Goal: Transaction & Acquisition: Purchase product/service

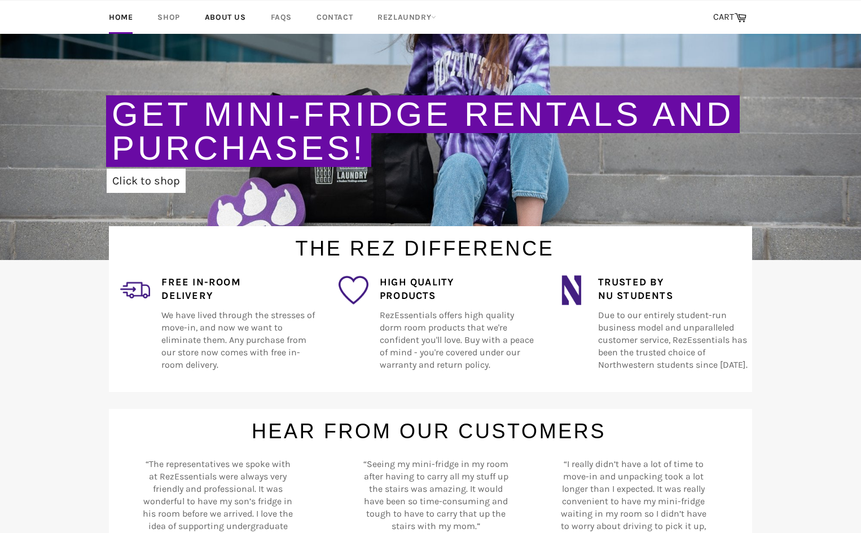
scroll to position [56, 0]
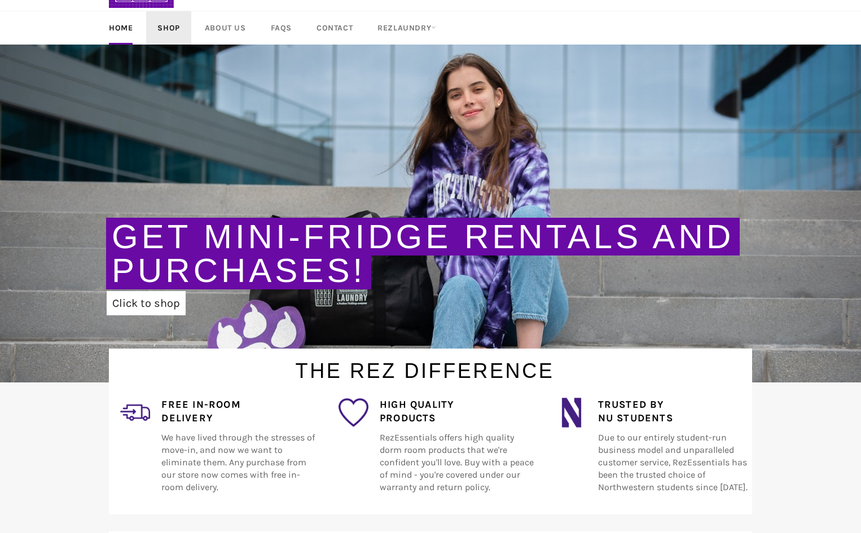
click at [184, 21] on link "Shop" at bounding box center [168, 27] width 45 height 33
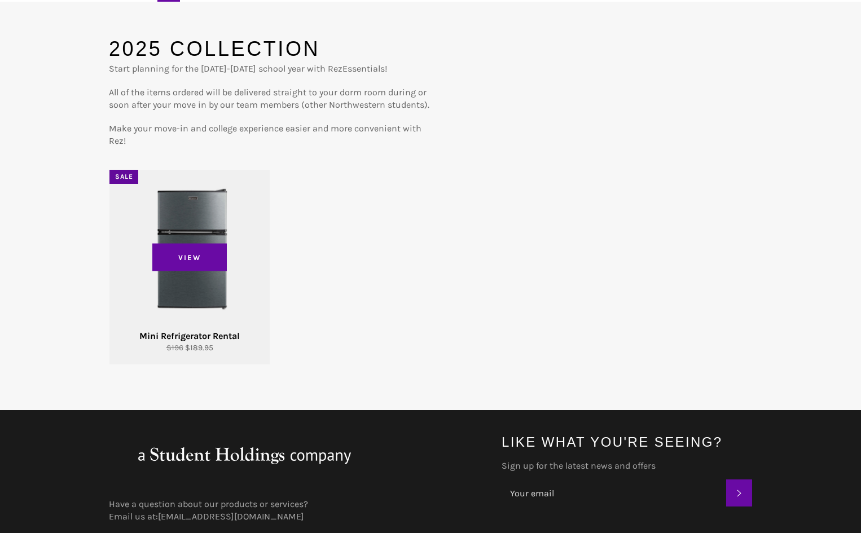
scroll to position [113, 0]
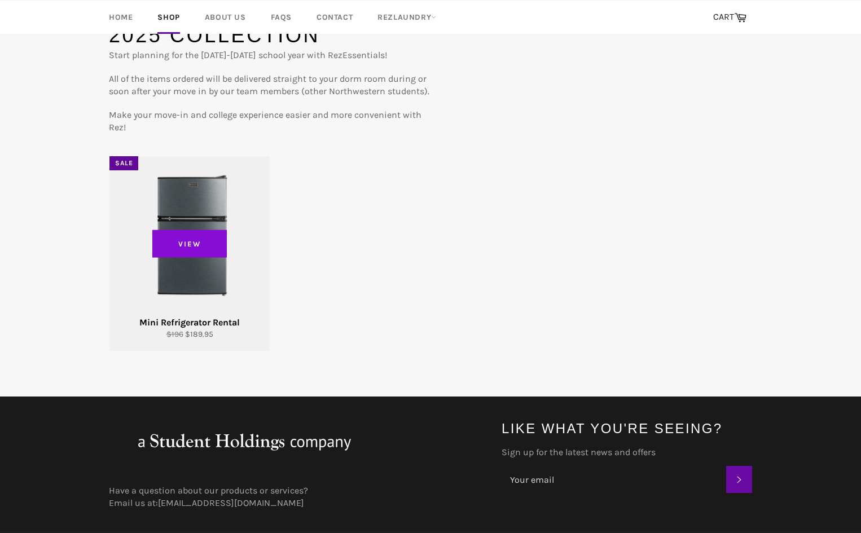
click at [194, 243] on span "View" at bounding box center [189, 244] width 74 height 28
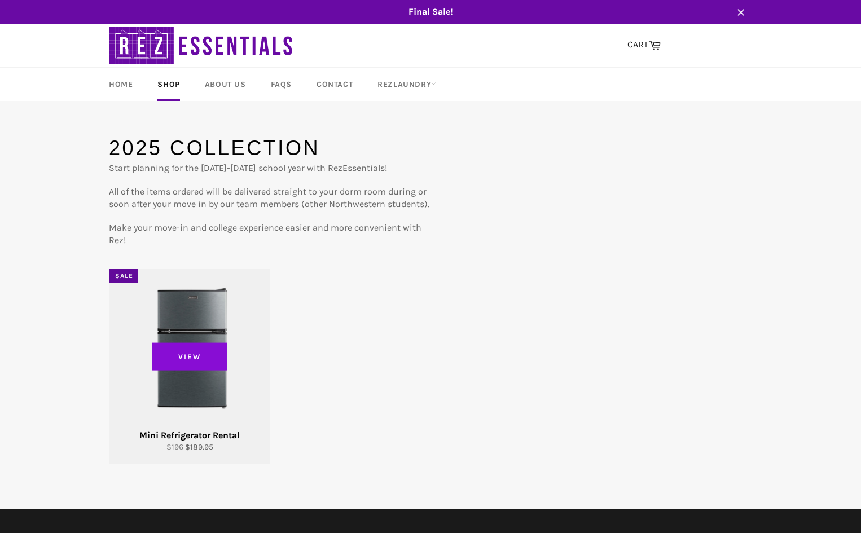
click at [190, 358] on span "View" at bounding box center [189, 356] width 74 height 28
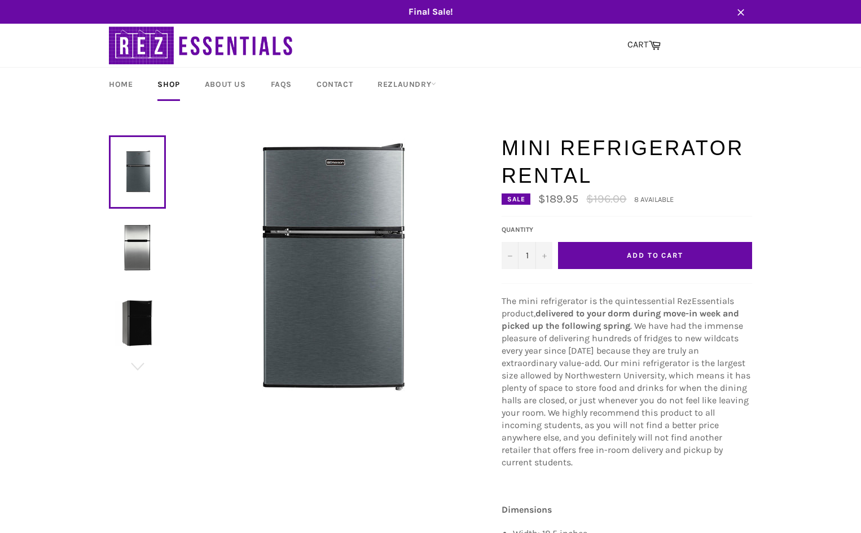
click at [652, 244] on button "Add to Cart" at bounding box center [655, 255] width 194 height 27
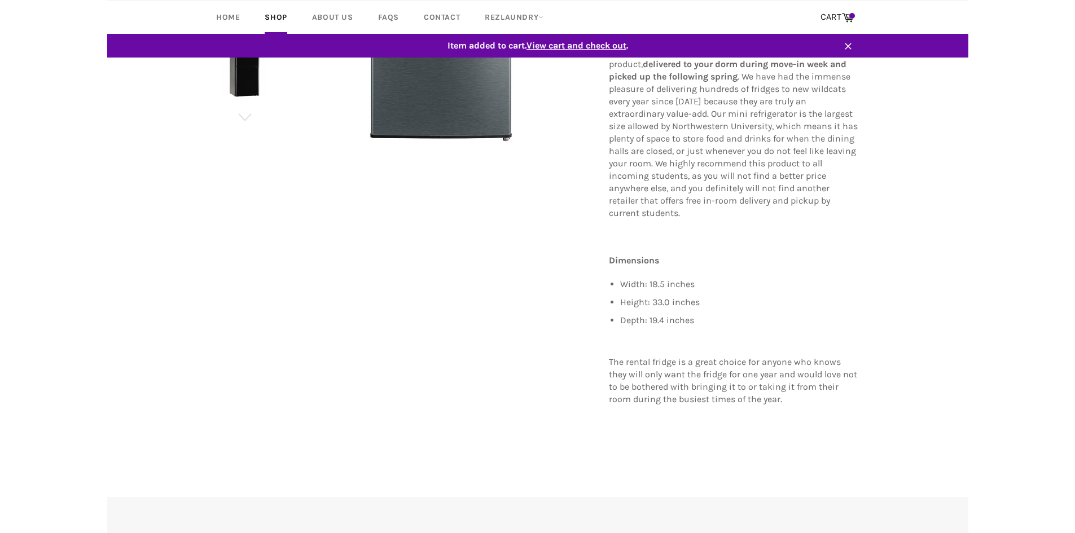
scroll to position [218, 0]
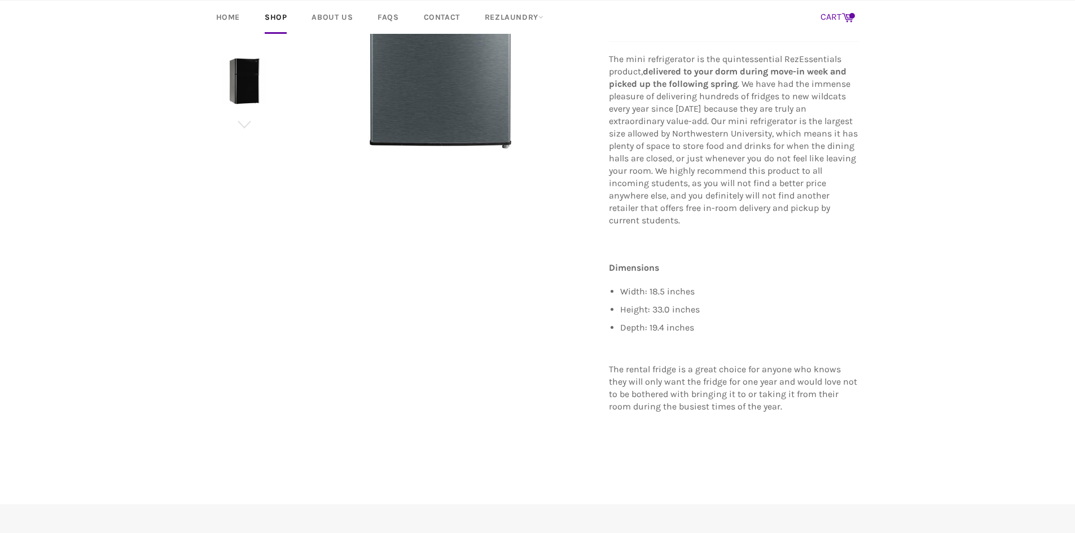
click at [842, 15] on icon at bounding box center [847, 17] width 12 height 12
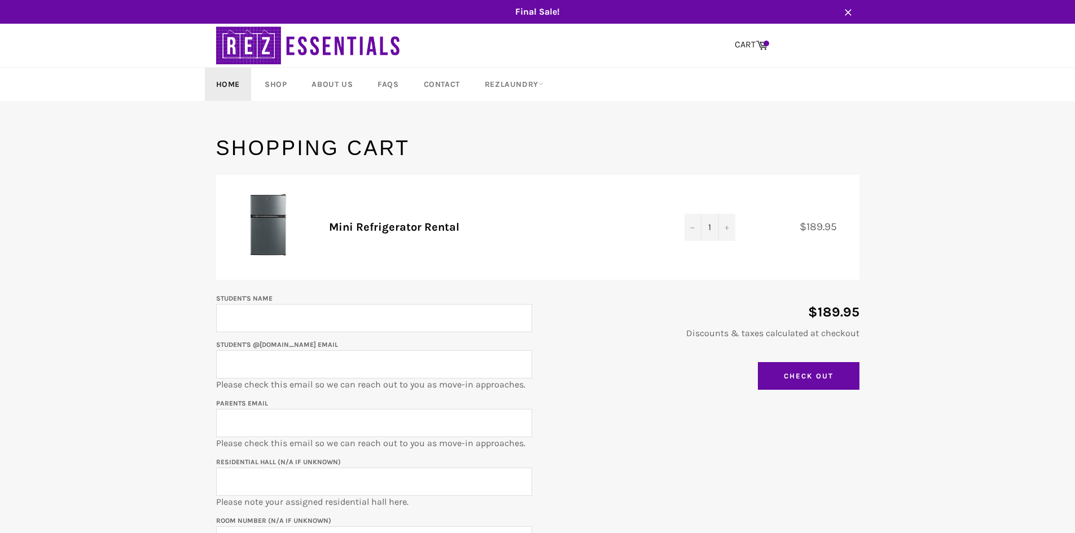
click at [227, 87] on link "Home" at bounding box center [228, 84] width 46 height 33
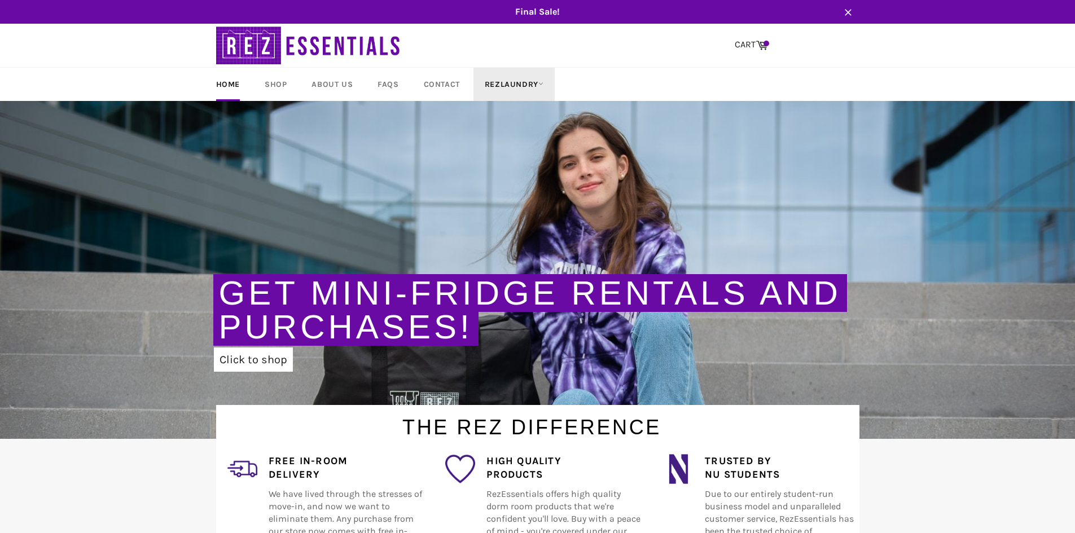
click at [503, 86] on link "RezLaundry" at bounding box center [513, 84] width 81 height 33
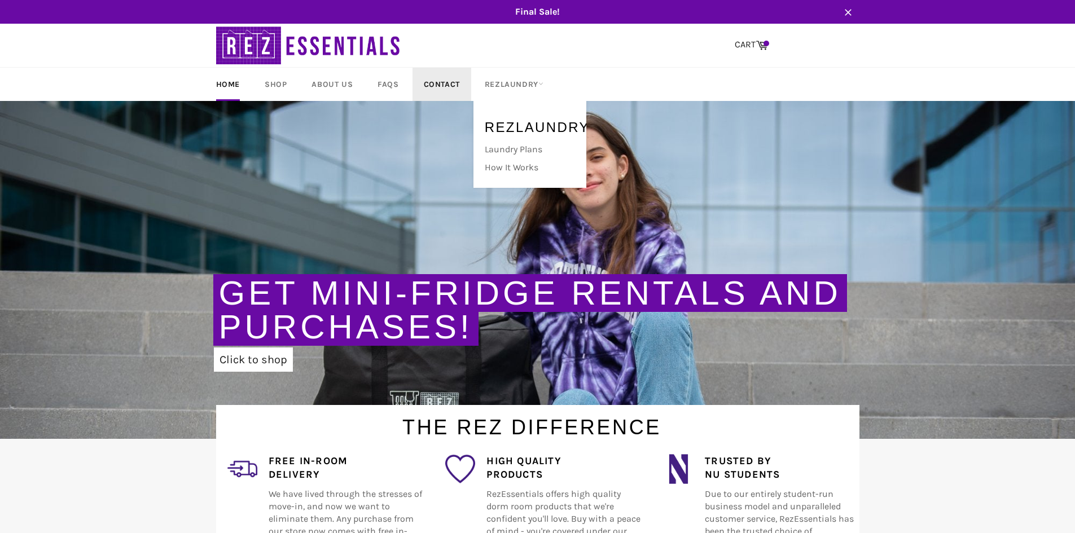
click at [436, 86] on link "Contact" at bounding box center [441, 84] width 59 height 33
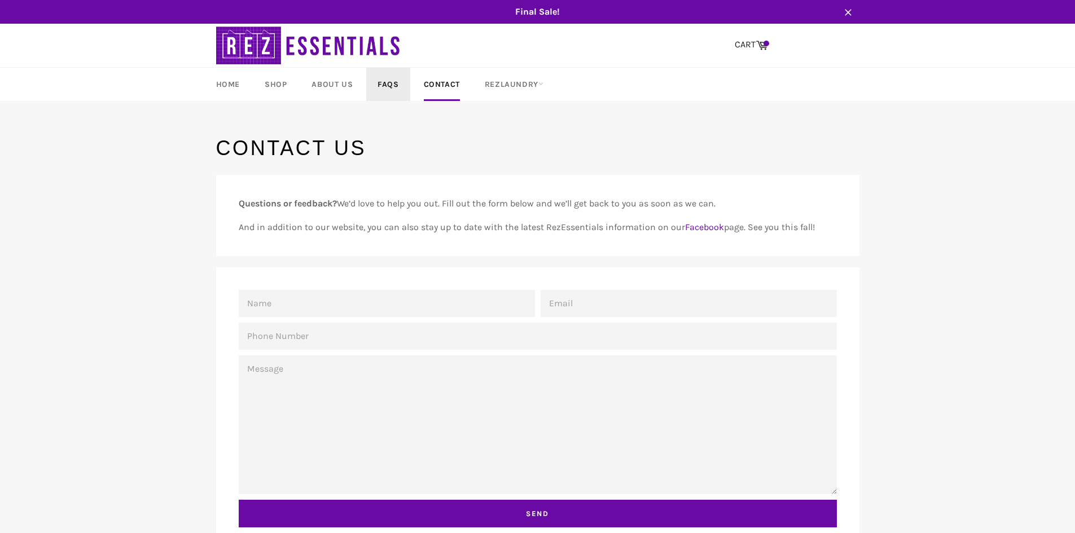
click at [390, 88] on link "FAQs" at bounding box center [387, 84] width 43 height 33
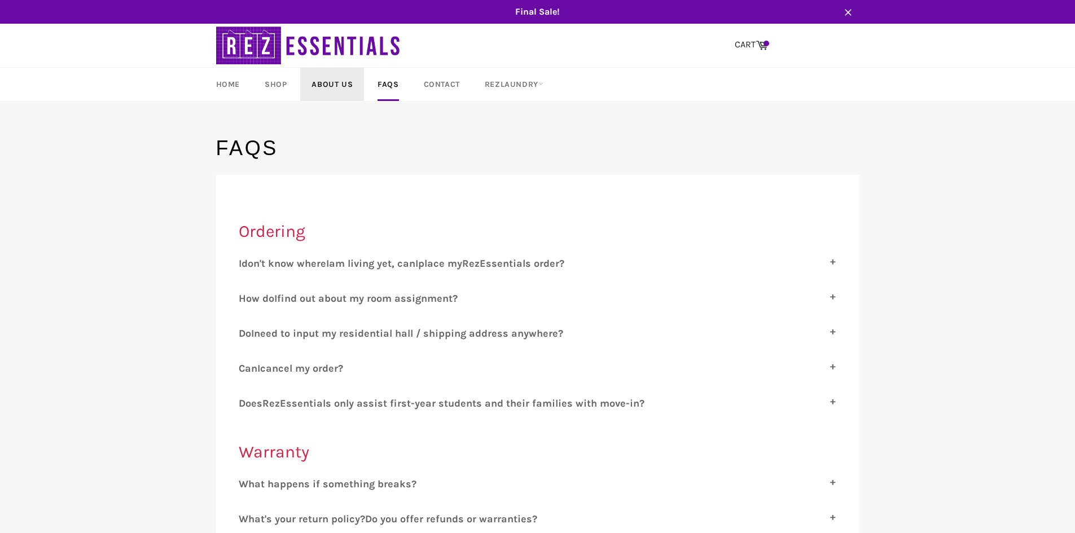
click at [337, 89] on link "About Us" at bounding box center [332, 84] width 64 height 33
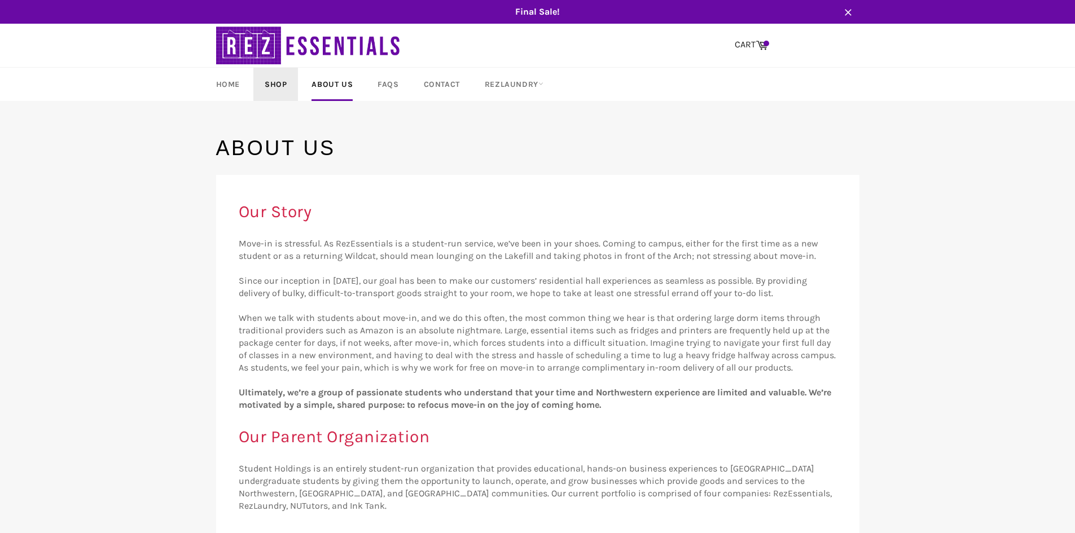
click at [278, 90] on link "Shop" at bounding box center [275, 84] width 45 height 33
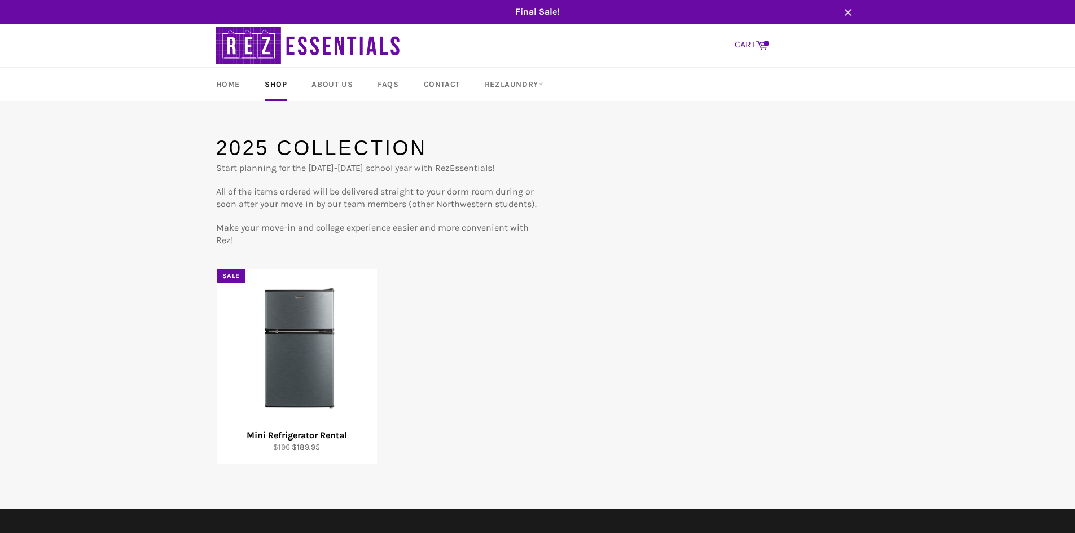
click at [750, 41] on link "CART Cart" at bounding box center [751, 45] width 45 height 24
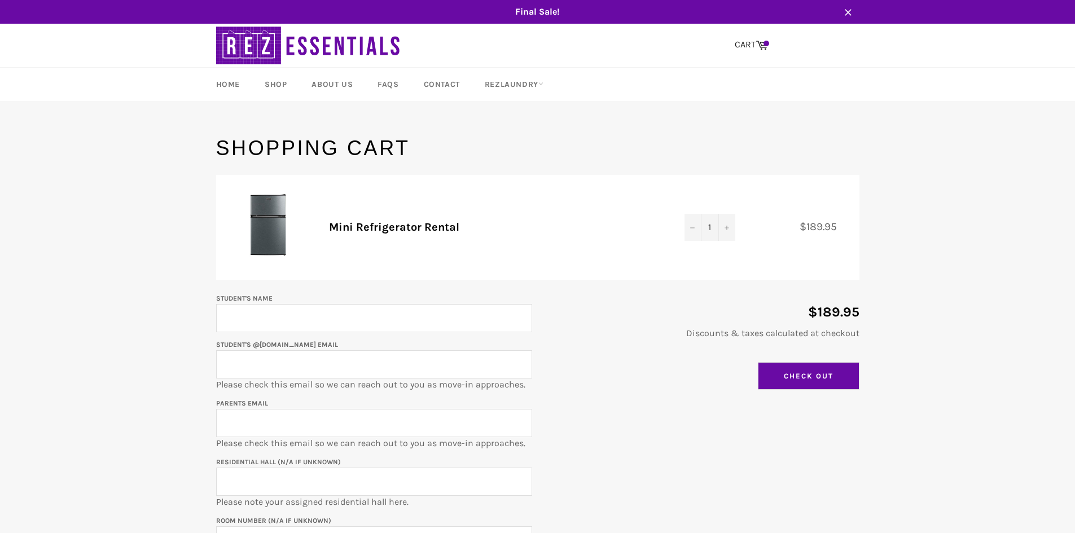
click at [788, 377] on input "Check Out" at bounding box center [809, 376] width 102 height 28
click at [280, 327] on input "Student's Name" at bounding box center [374, 318] width 316 height 28
type input "M"
type input "[PERSON_NAME]"
click at [315, 364] on input "Student's @u.northwestern.edu email" at bounding box center [374, 364] width 316 height 28
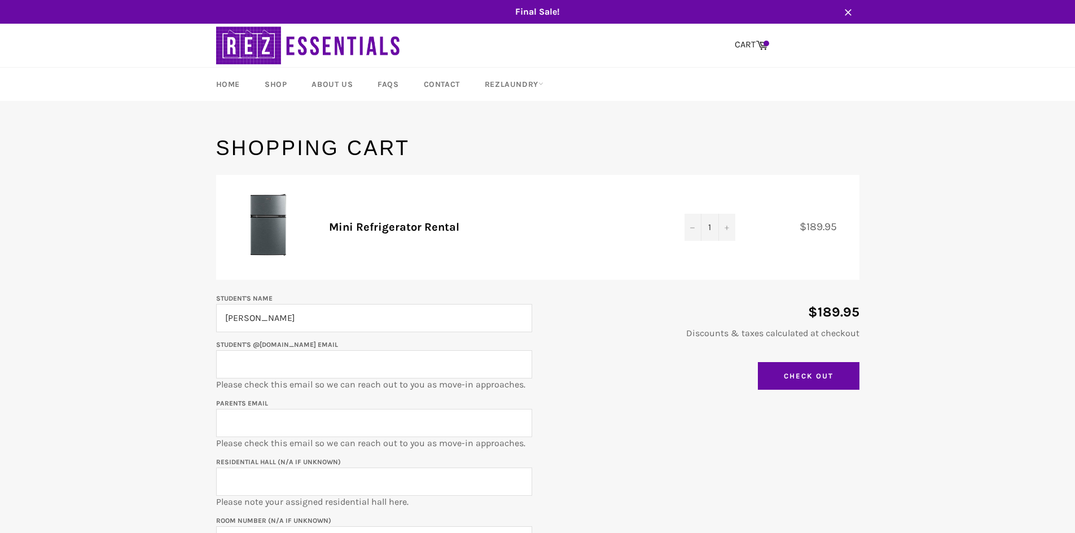
paste input "matthewbodony2029@u.northwestern.edu"
type input "matthewbodony2029@u.northwestern.edu"
click at [284, 428] on input "Parents email" at bounding box center [374, 423] width 316 height 28
type input "b"
type input "dbodony@gmail.com"
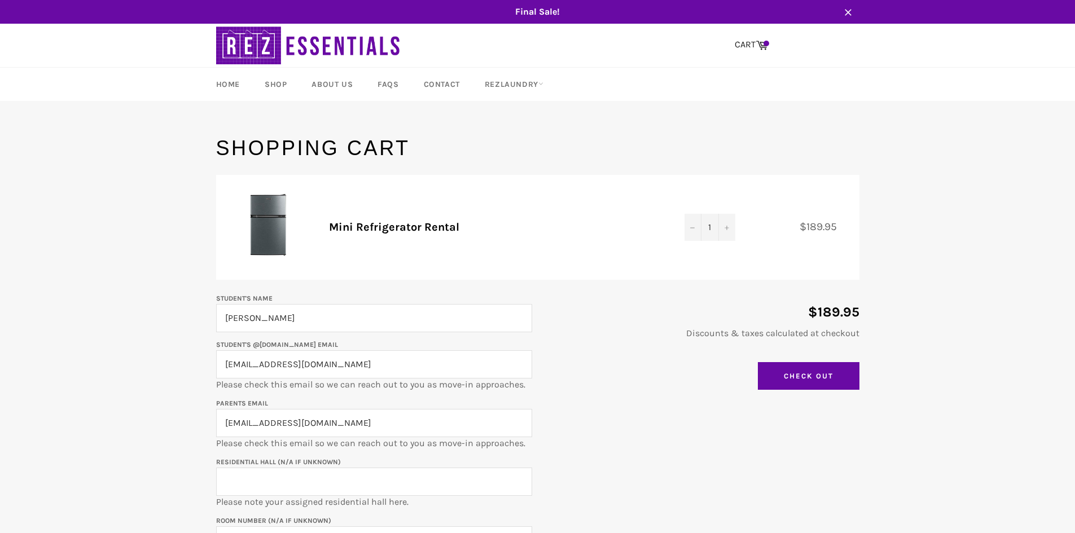
click at [257, 472] on input "Residential Hall (N/A if unknown)" at bounding box center [374, 482] width 316 height 28
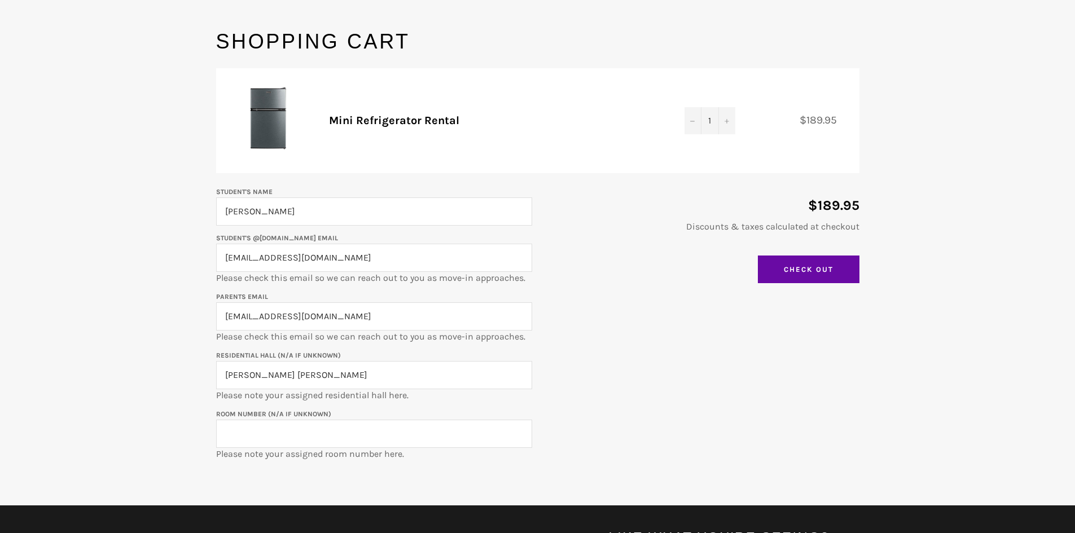
scroll to position [113, 0]
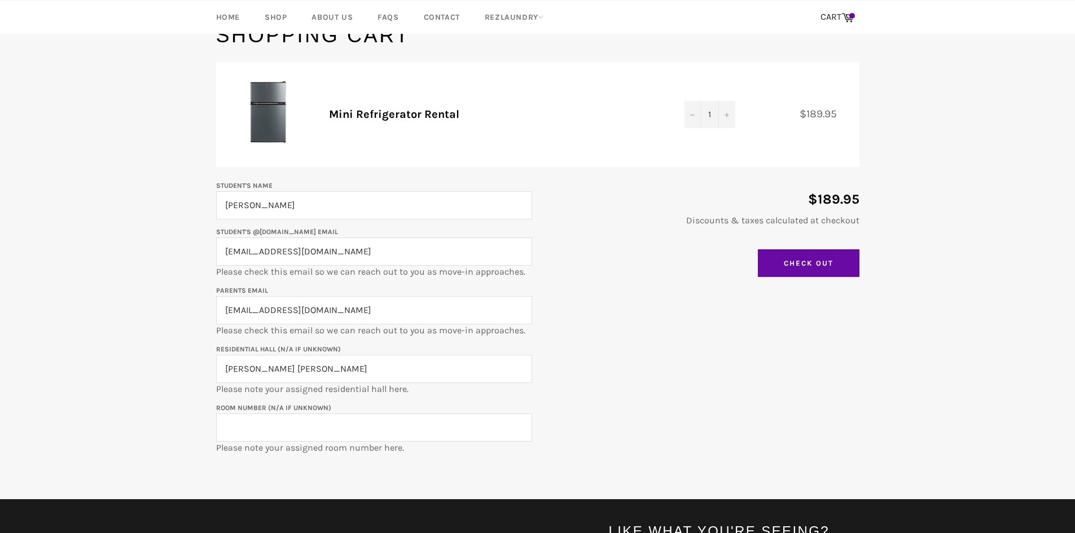
type input "Schapiro Hall"
click at [297, 416] on input "Room Number (N/A if unknown)" at bounding box center [374, 428] width 316 height 28
type input "560-725A"
click at [799, 273] on input "Check Out" at bounding box center [809, 263] width 102 height 28
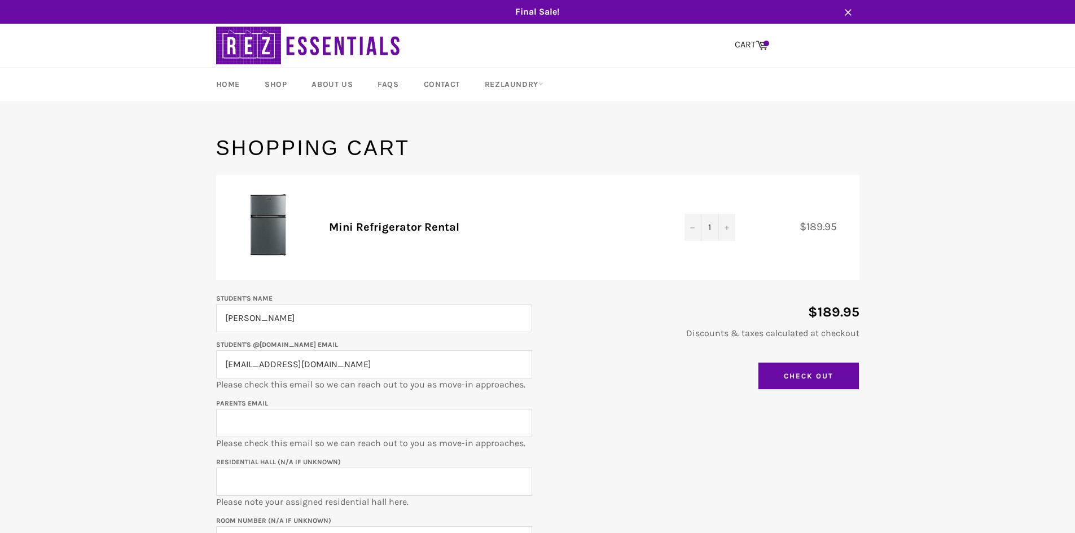
click at [802, 375] on input "Check Out" at bounding box center [809, 376] width 102 height 28
click at [287, 420] on input "Parents email" at bounding box center [374, 423] width 316 height 28
click at [303, 369] on input "[EMAIL_ADDRESS][DOMAIN_NAME]" at bounding box center [374, 364] width 316 height 28
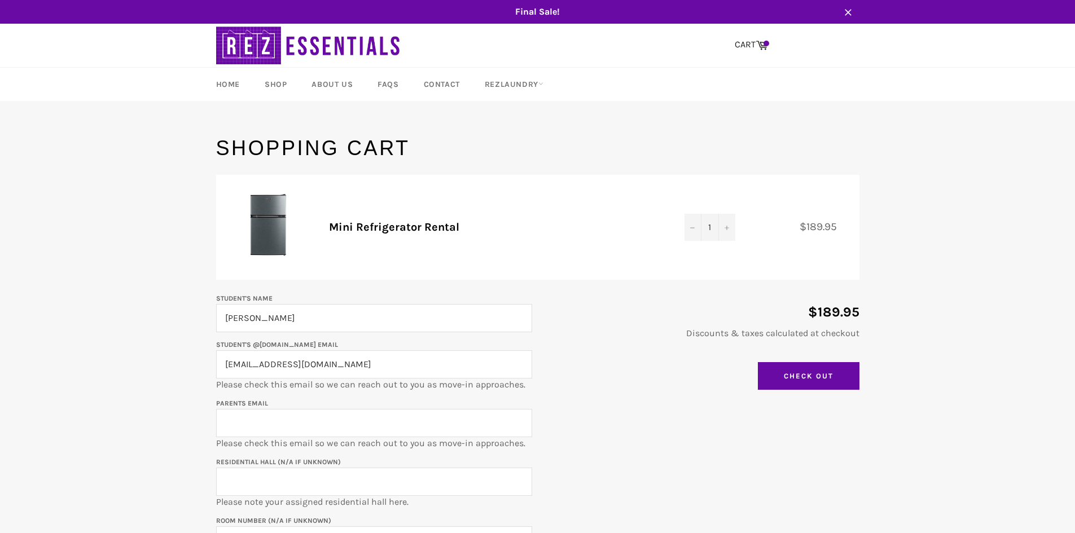
click at [294, 428] on input "Parents email" at bounding box center [374, 423] width 316 height 28
paste input "[EMAIL_ADDRESS][DOMAIN_NAME]"
type input "[EMAIL_ADDRESS][DOMAIN_NAME]"
click at [270, 367] on input "[EMAIL_ADDRESS][DOMAIN_NAME]" at bounding box center [374, 364] width 316 height 28
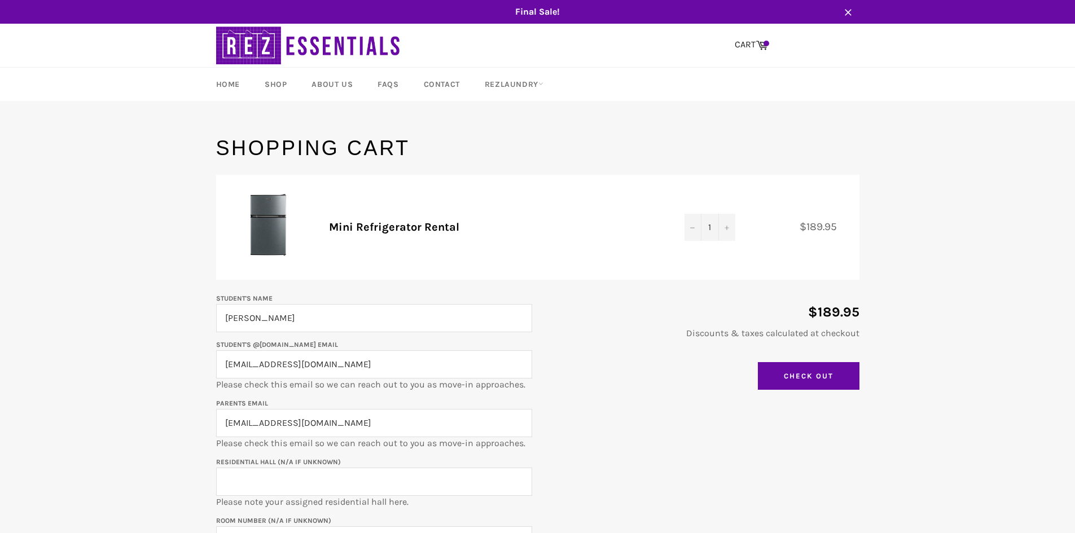
click at [270, 367] on input "[EMAIL_ADDRESS][DOMAIN_NAME]" at bounding box center [374, 364] width 316 height 28
paste input "text"
click at [270, 367] on input "[EMAIL_ADDRESS][DOMAIN_NAME]" at bounding box center [374, 364] width 316 height 28
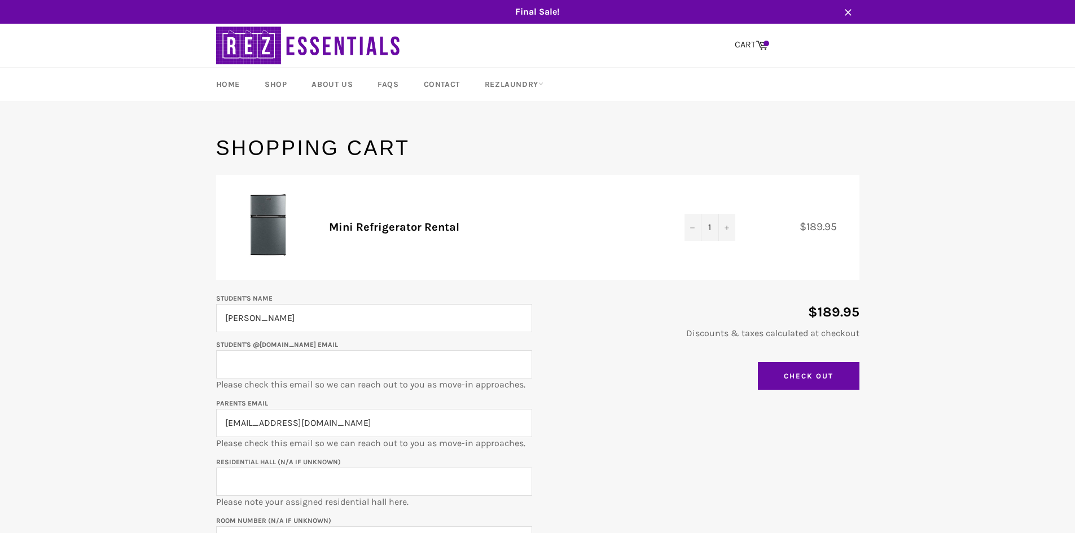
click at [269, 374] on input "Student's @[DOMAIN_NAME] email" at bounding box center [374, 364] width 316 height 28
type input "[EMAIL_ADDRESS][DOMAIN_NAME]"
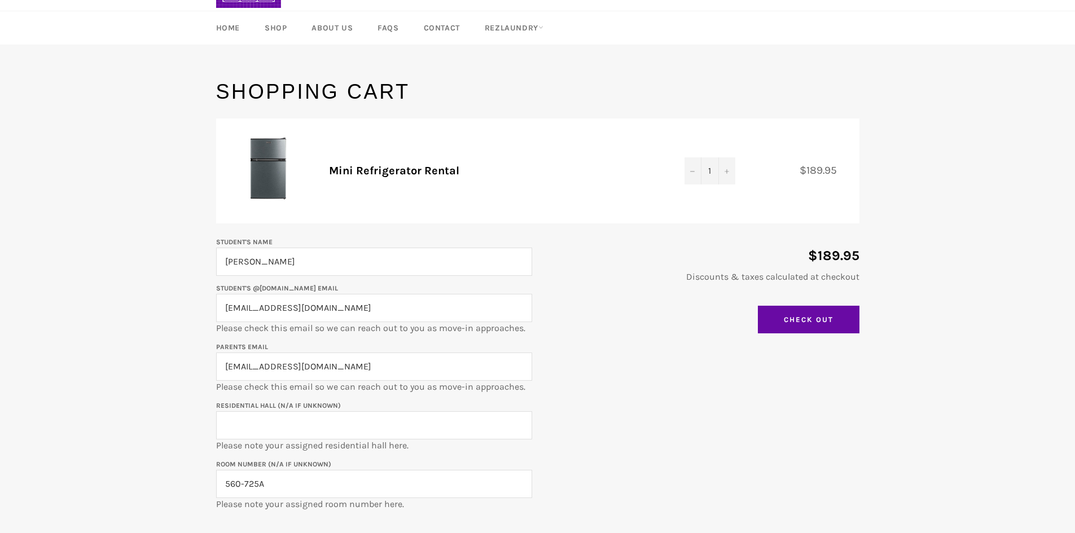
click at [297, 427] on input "Residential Hall (N/A if unknown)" at bounding box center [374, 425] width 316 height 28
type input "[PERSON_NAME] [PERSON_NAME]"
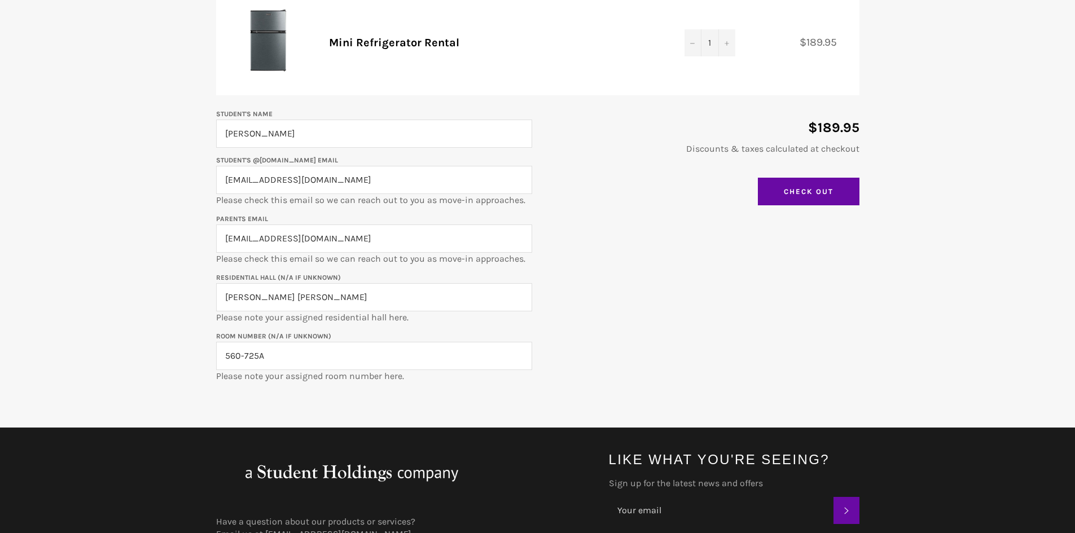
scroll to position [226, 0]
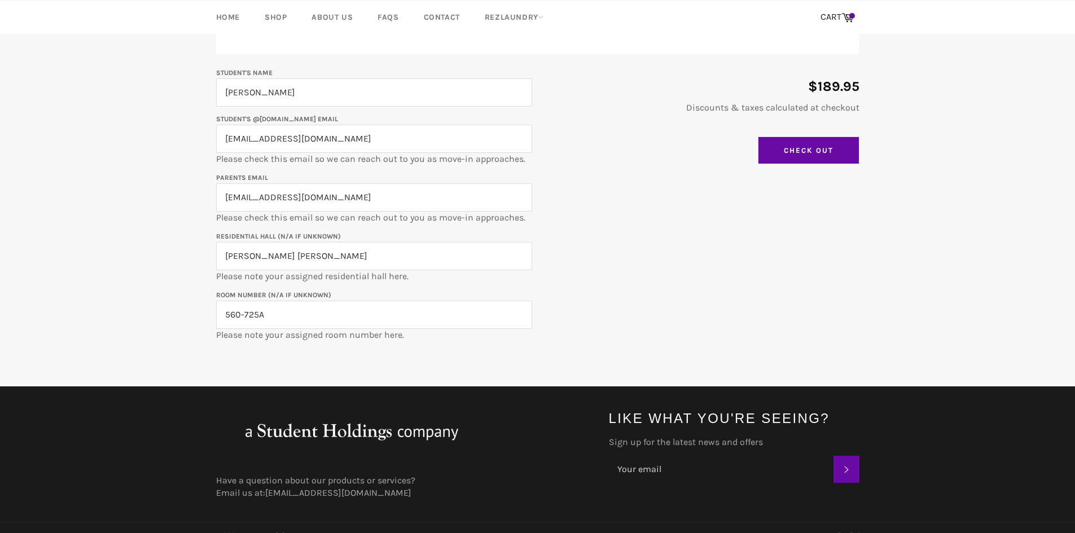
click at [808, 161] on input "Check Out" at bounding box center [809, 151] width 102 height 28
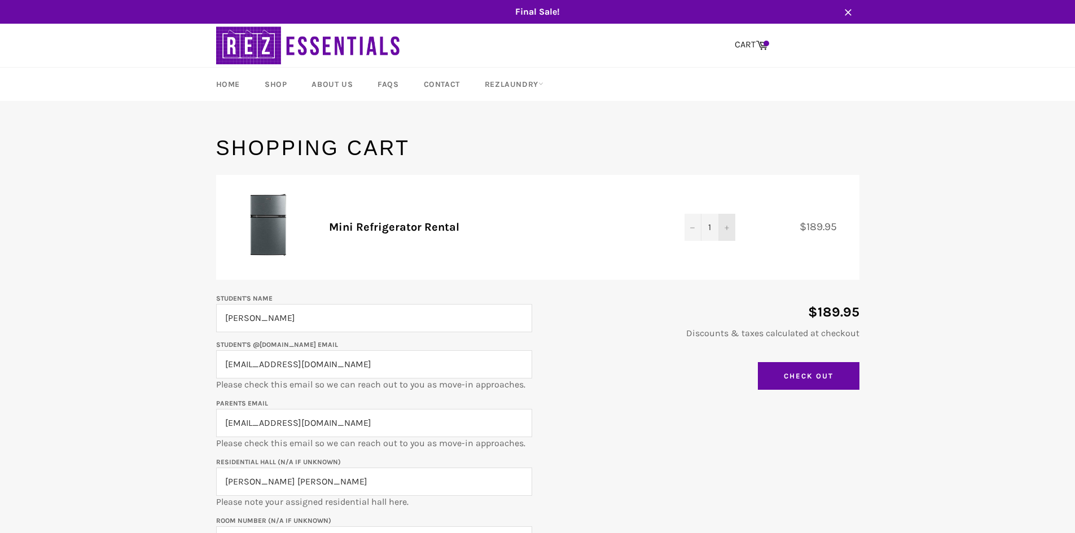
click at [728, 231] on button "+" at bounding box center [726, 227] width 17 height 27
click at [695, 228] on button "−" at bounding box center [692, 227] width 17 height 27
click at [722, 232] on button "+" at bounding box center [726, 227] width 17 height 27
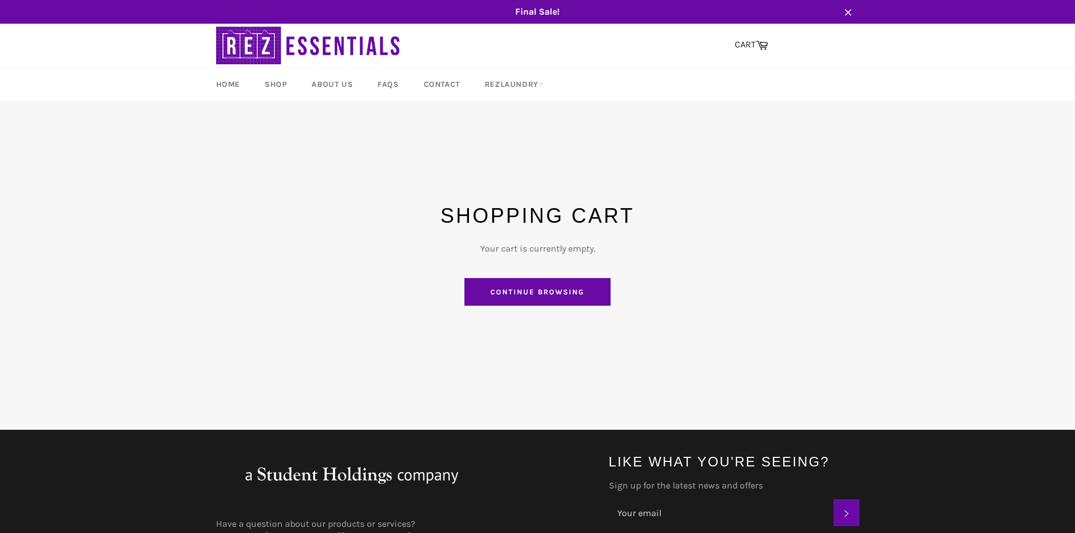
click at [590, 280] on link "Continue browsing" at bounding box center [537, 292] width 146 height 28
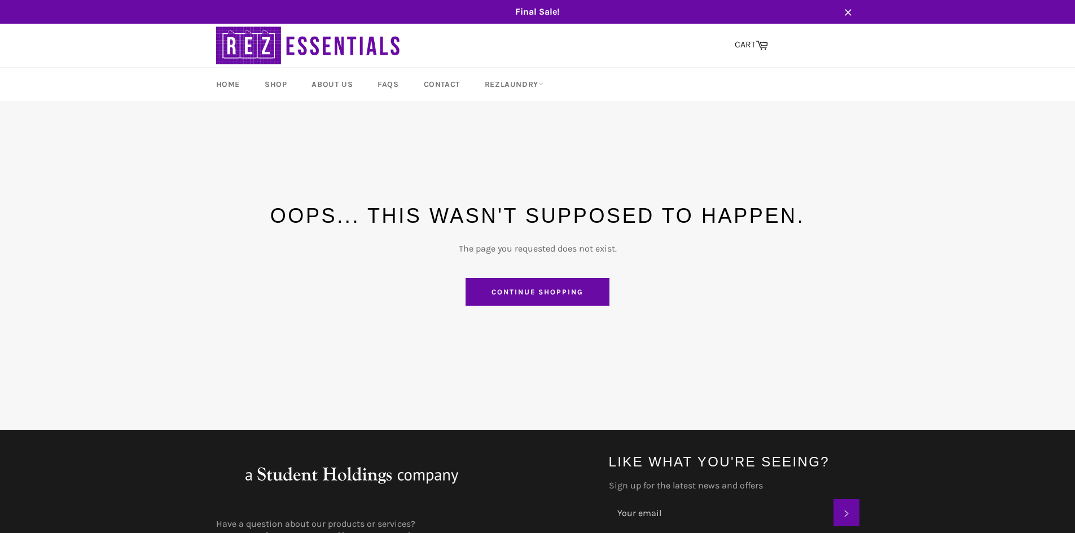
click at [595, 284] on link "Continue shopping" at bounding box center [537, 292] width 144 height 28
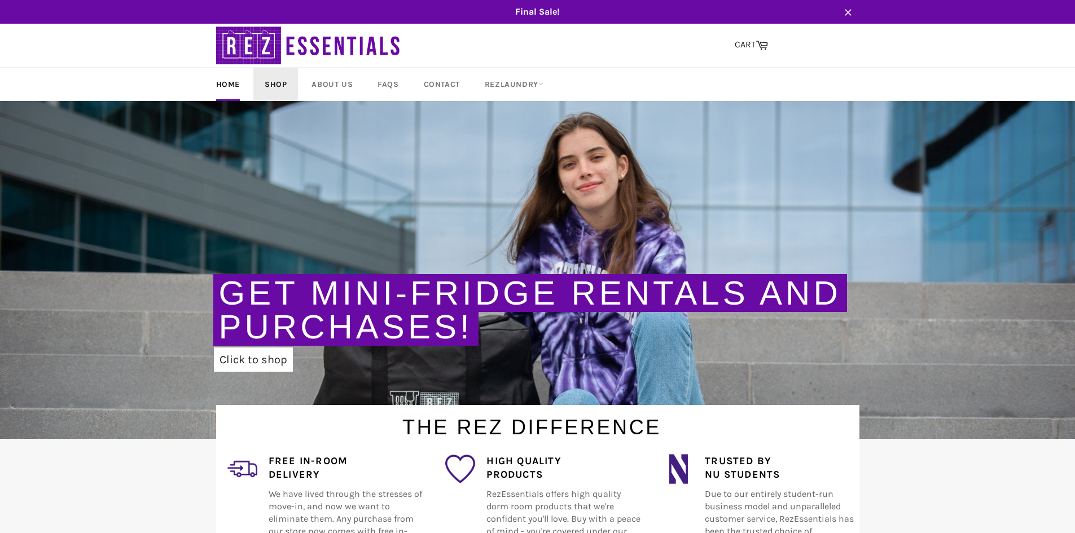
click at [270, 81] on link "Shop" at bounding box center [275, 84] width 45 height 33
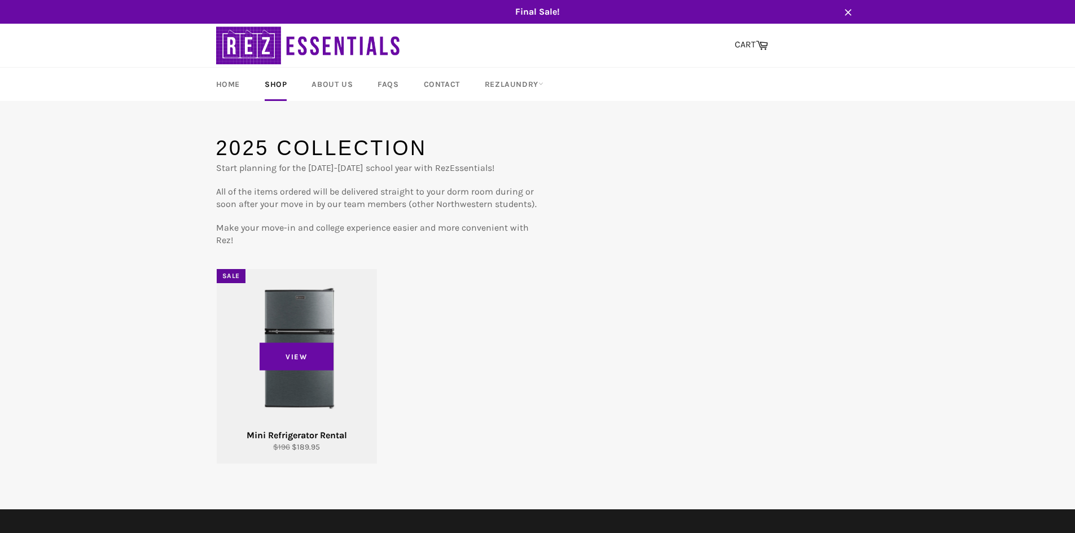
click at [276, 405] on div "View" at bounding box center [297, 366] width 160 height 195
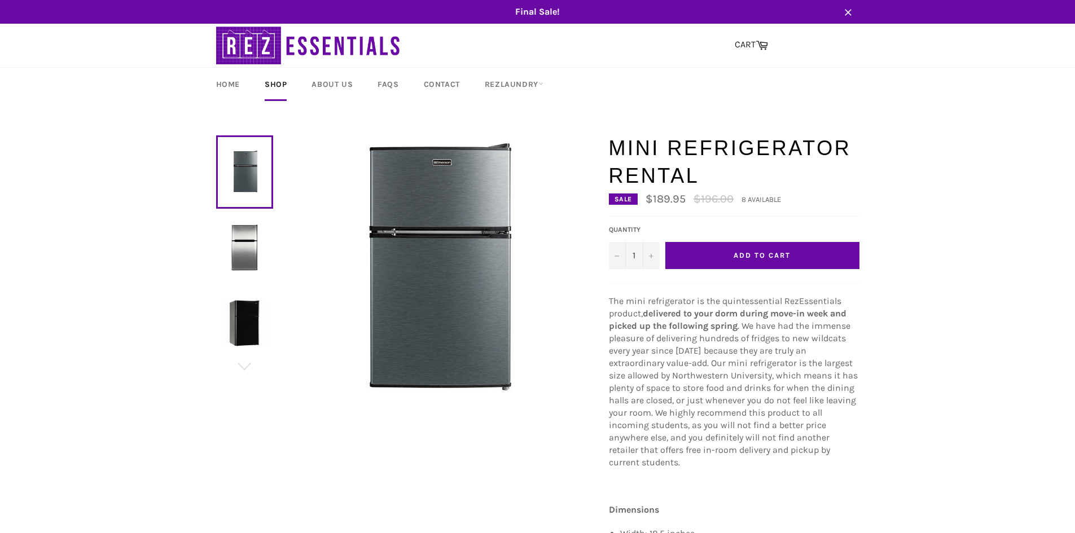
click at [722, 288] on div "Mini Refrigerator Rental Sale $189.95 Regular price $196.00 8 available Default…" at bounding box center [734, 412] width 251 height 556
click at [727, 251] on button "Add to Cart" at bounding box center [762, 255] width 194 height 27
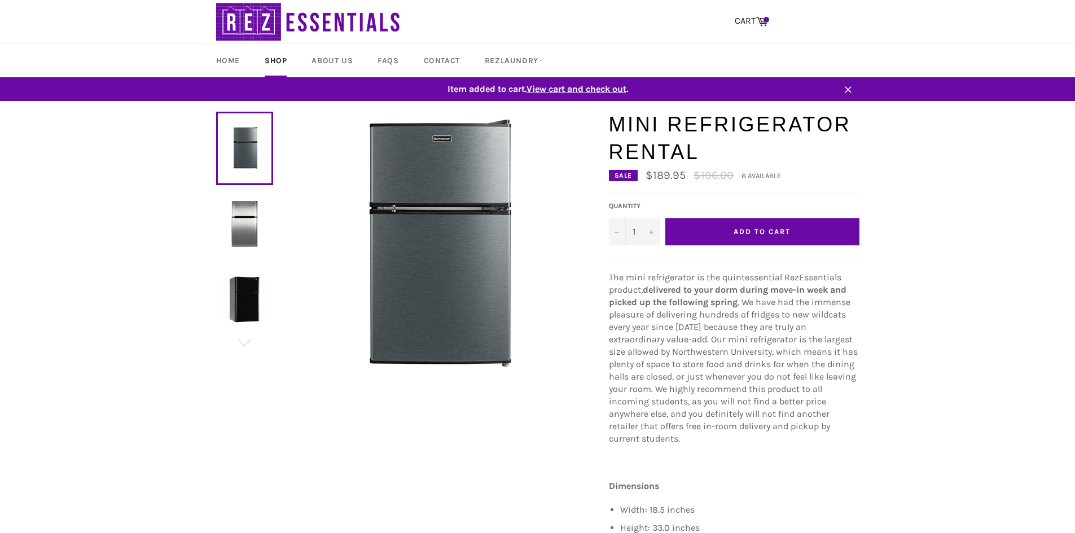
click at [587, 89] on span "View cart and check out" at bounding box center [576, 89] width 100 height 11
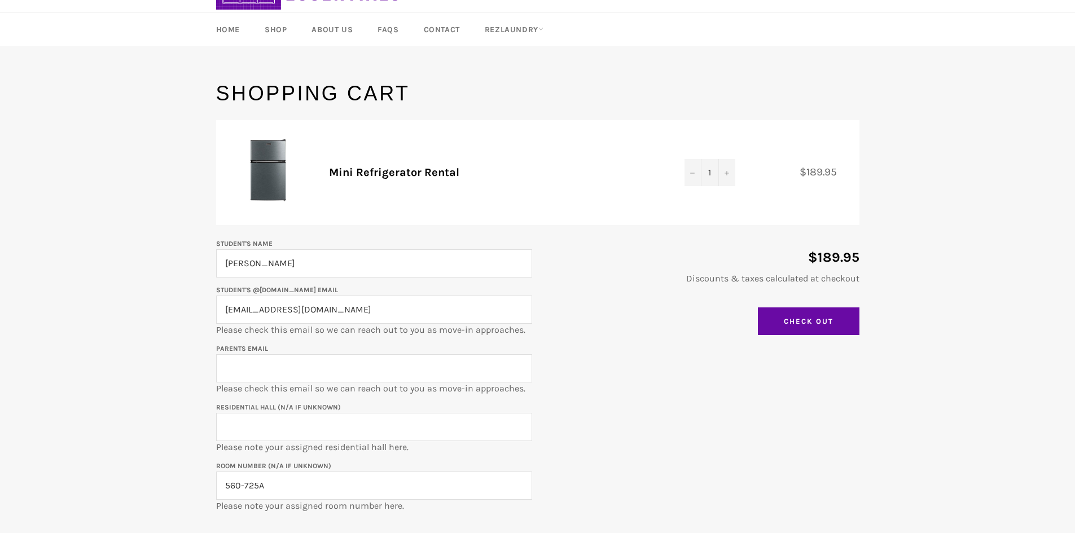
scroll to position [56, 0]
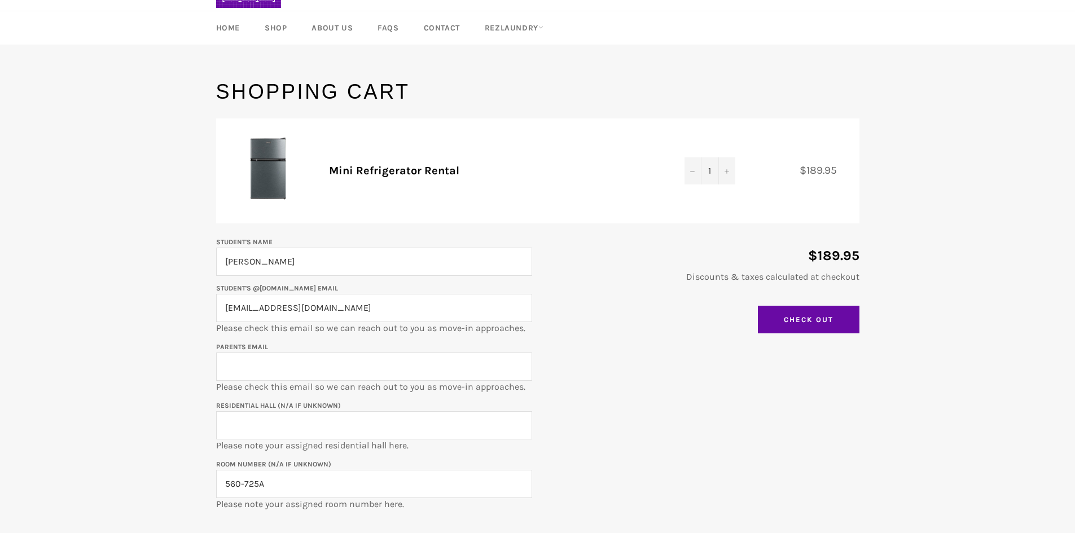
click at [357, 317] on input "[EMAIL_ADDRESS][DOMAIN_NAME]" at bounding box center [374, 308] width 316 height 28
click at [340, 320] on input "Student's @[DOMAIN_NAME] email" at bounding box center [374, 308] width 316 height 28
click at [333, 361] on input "Parents email" at bounding box center [374, 367] width 316 height 28
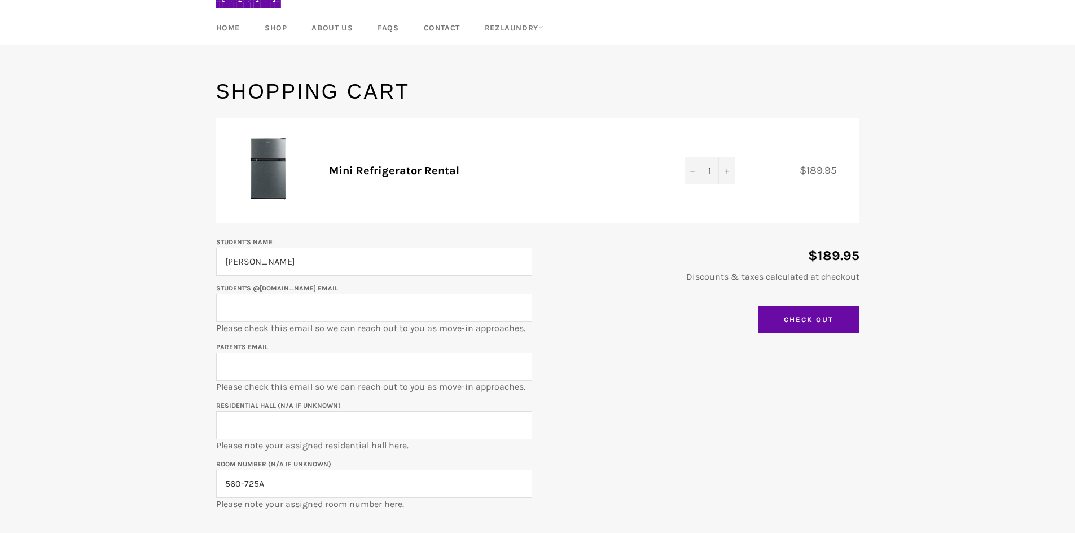
click at [339, 312] on input "Student's @[DOMAIN_NAME] email" at bounding box center [374, 308] width 316 height 28
type input "[EMAIL_ADDRESS][DOMAIN_NAME]"
click at [326, 365] on input "Parents email" at bounding box center [374, 367] width 316 height 28
type input "[EMAIL_ADDRESS][DOMAIN_NAME]"
click at [407, 432] on input "Residential Hall (N/A if unknown)" at bounding box center [374, 425] width 316 height 28
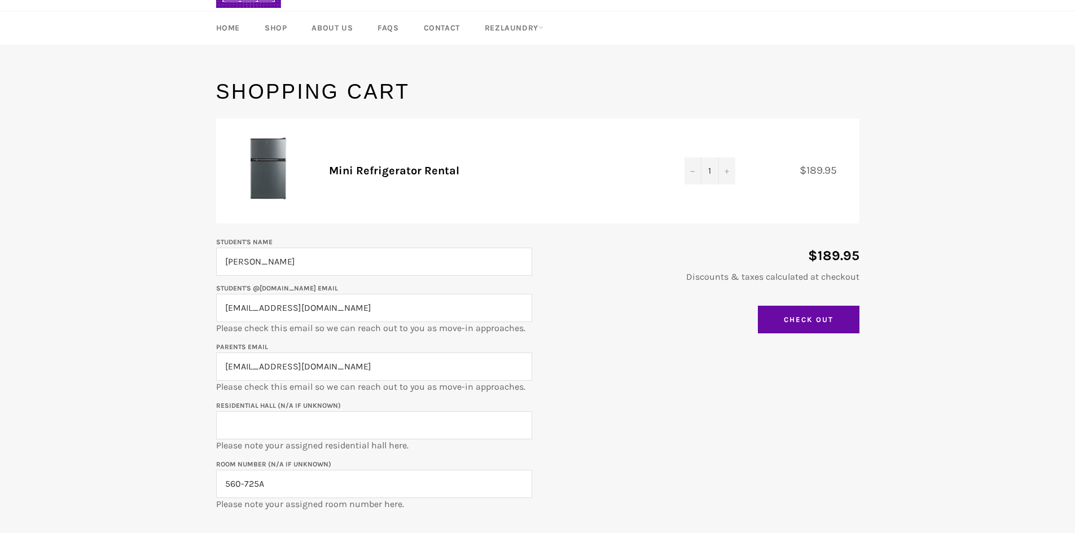
type input "[PERSON_NAME] [PERSON_NAME]"
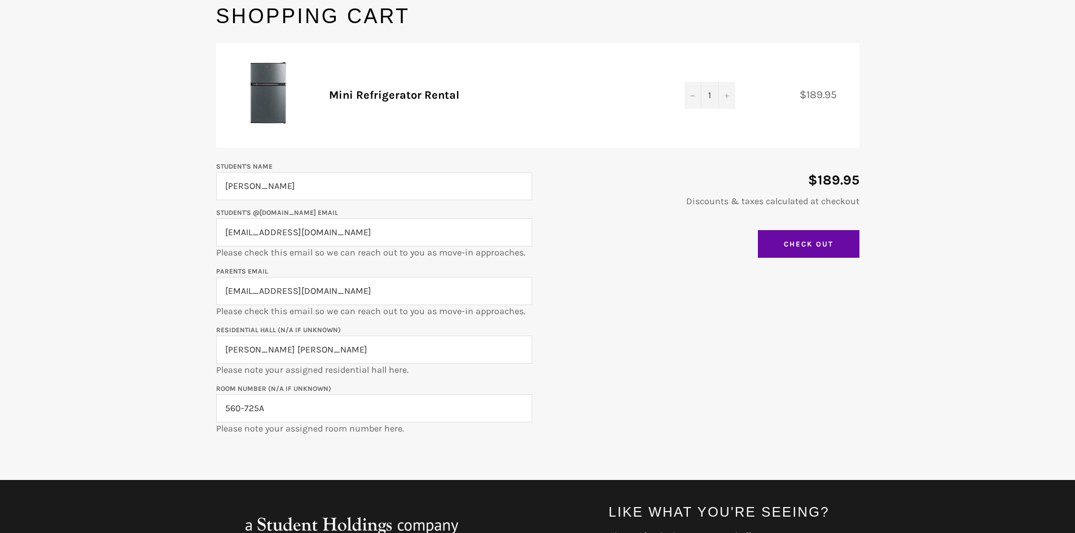
scroll to position [169, 0]
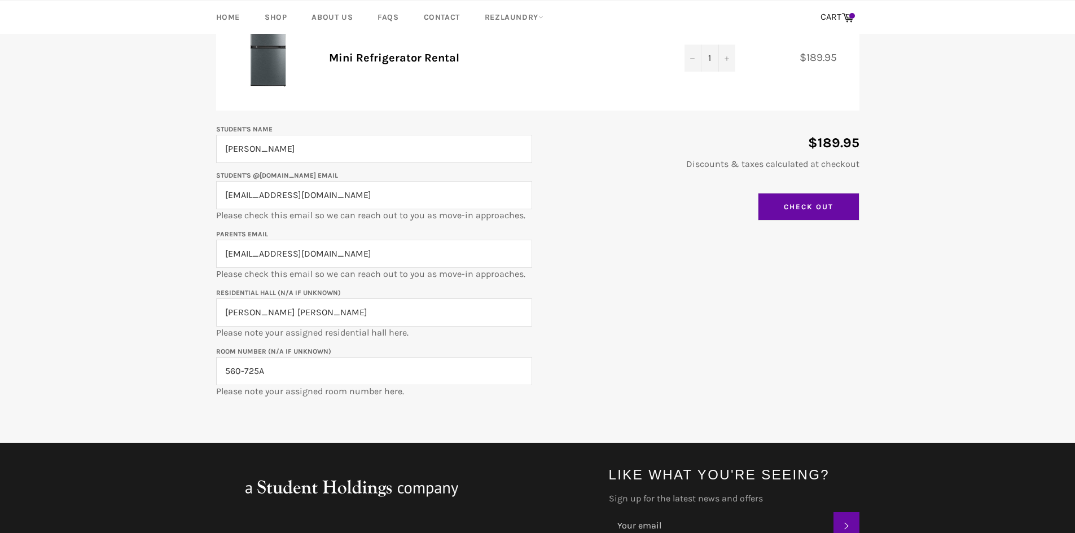
click at [793, 198] on input "Check Out" at bounding box center [809, 207] width 102 height 28
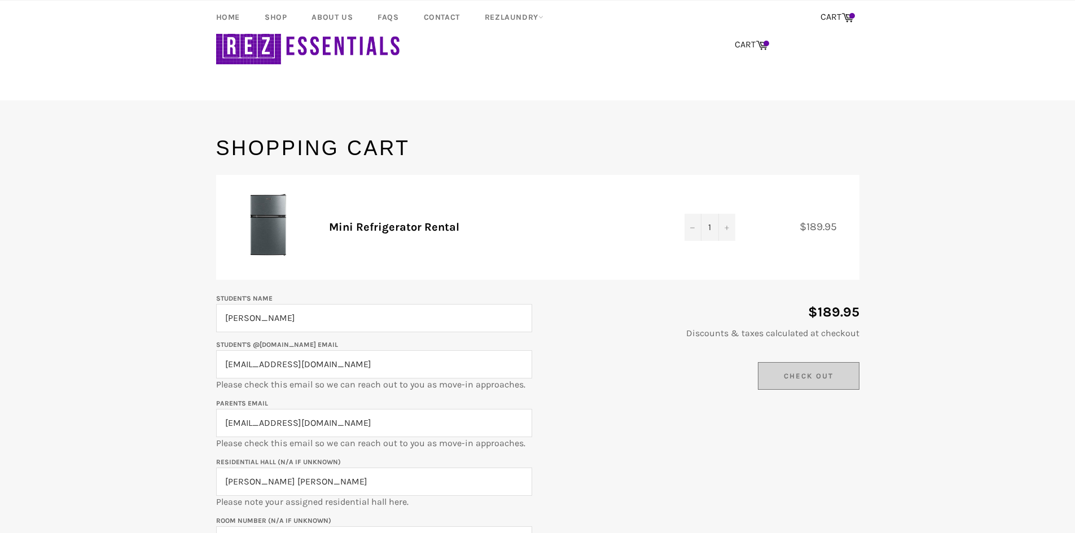
scroll to position [169, 0]
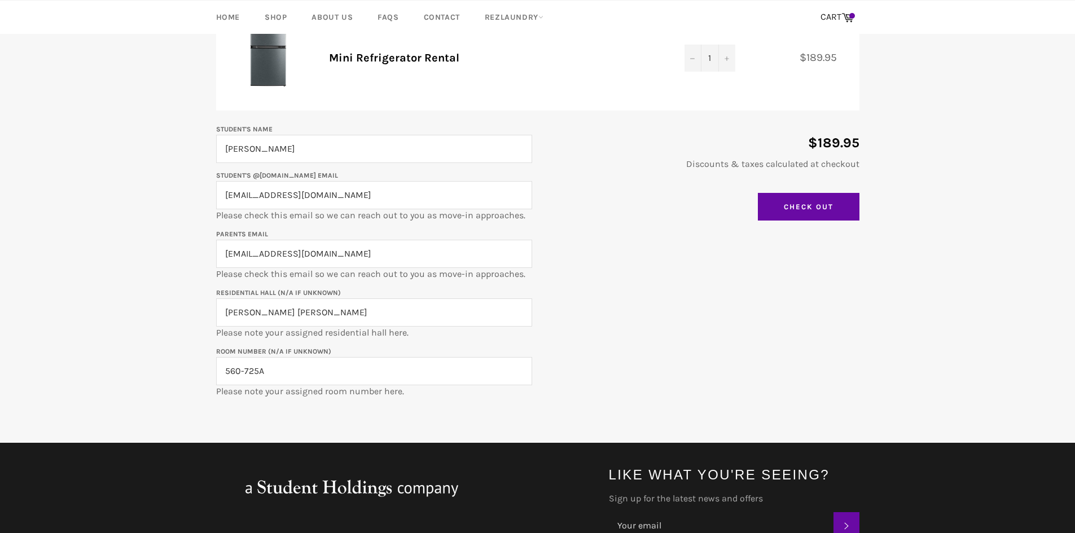
click at [273, 254] on input "[EMAIL_ADDRESS][DOMAIN_NAME]" at bounding box center [374, 254] width 316 height 28
type input "[PERSON_NAME][EMAIL_ADDRESS][DOMAIN_NAME]"
click at [772, 205] on input "Check Out" at bounding box center [809, 207] width 102 height 28
